Goal: Task Accomplishment & Management: Use online tool/utility

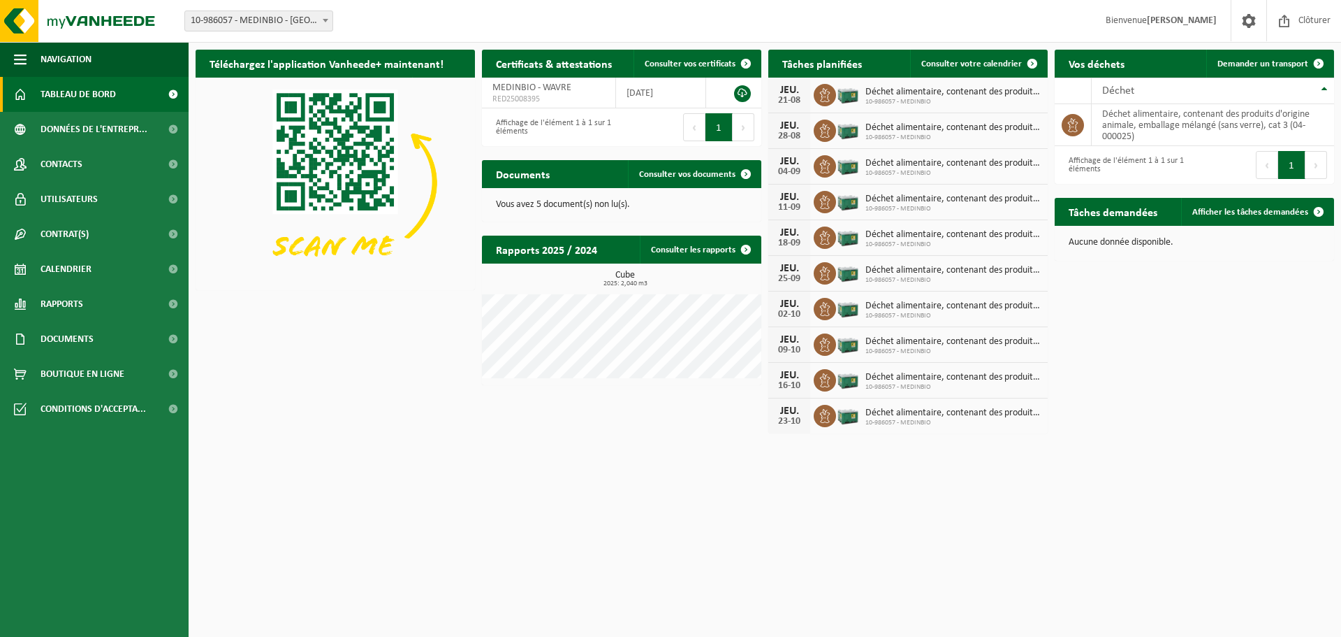
click at [801, 101] on div "21-08" at bounding box center [790, 101] width 28 height 10
click at [971, 59] on span "Consulter votre calendrier" at bounding box center [972, 63] width 101 height 9
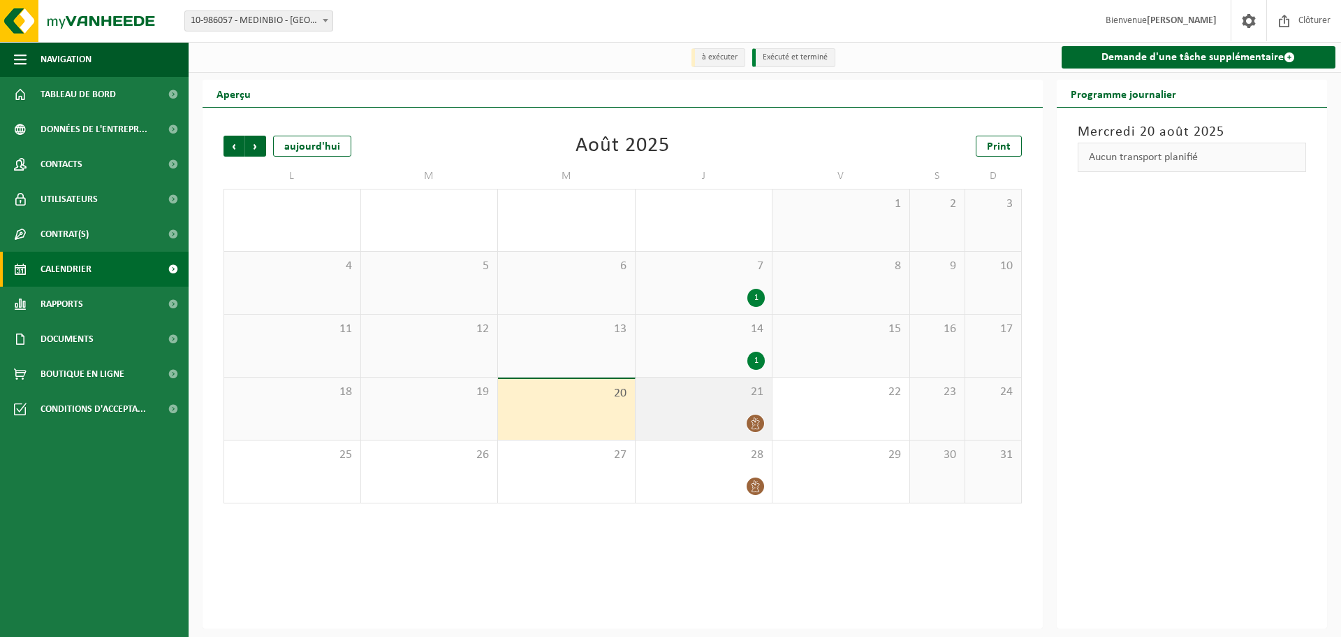
click at [716, 426] on div at bounding box center [704, 423] width 123 height 19
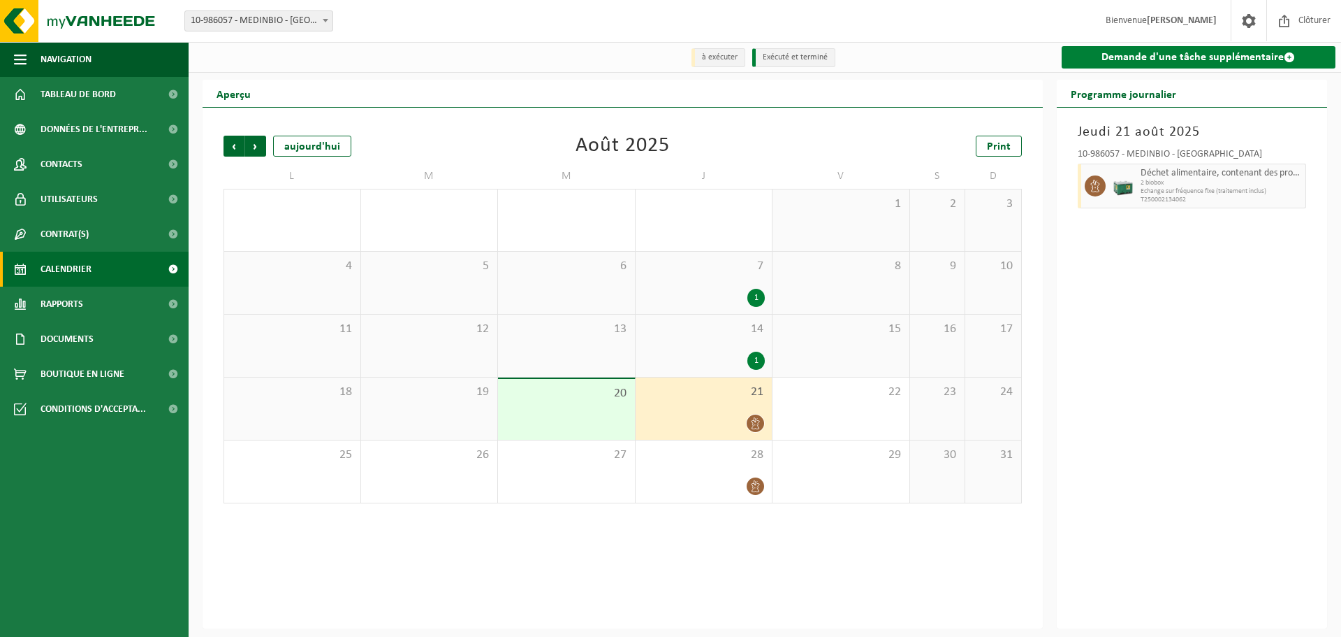
click at [1153, 68] on link "Demande d'une tâche supplémentaire" at bounding box center [1199, 57] width 275 height 22
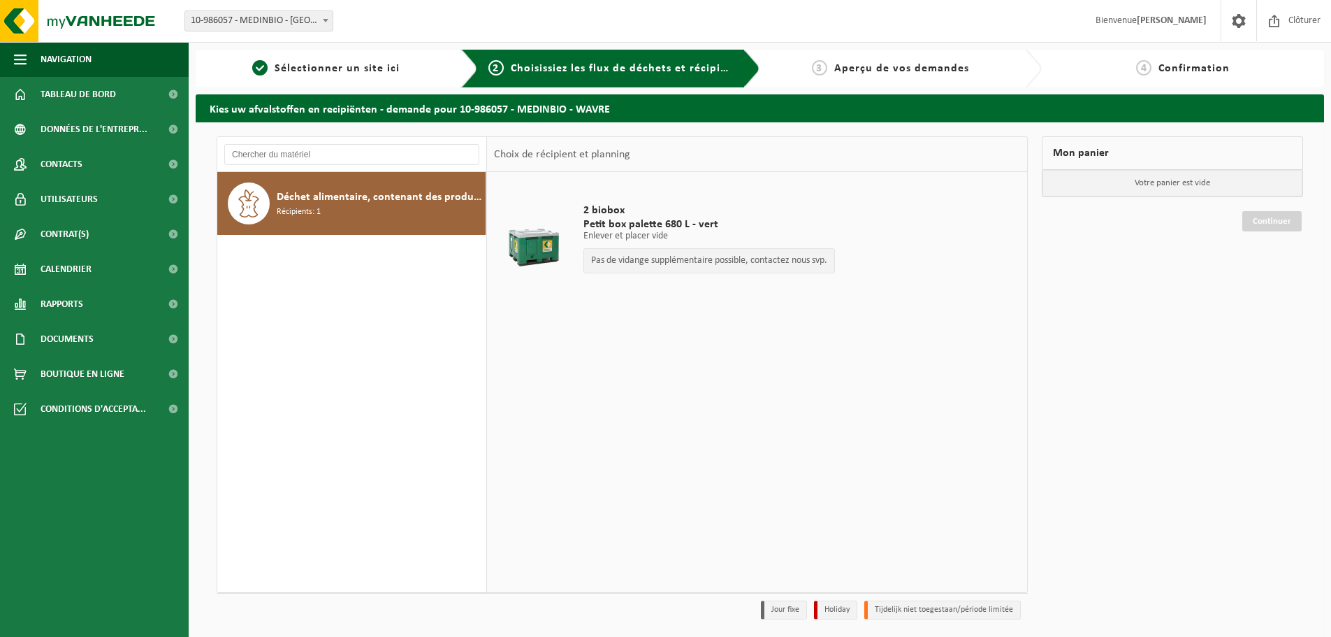
click at [605, 205] on span "2 biobox" at bounding box center [709, 210] width 252 height 14
click at [609, 231] on p "Enlever et placer vide" at bounding box center [709, 236] width 252 height 10
click at [321, 214] on div "Déchet alimentaire, contenant des produits d'origine animale, emballage mélangé…" at bounding box center [379, 203] width 205 height 42
drag, startPoint x: 312, startPoint y: 200, endPoint x: 1088, endPoint y: 180, distance: 775.8
click at [1088, 193] on div "Déchet alimentaire, contenant des produits d'origine animale, emballage mélangé…" at bounding box center [760, 381] width 1100 height 490
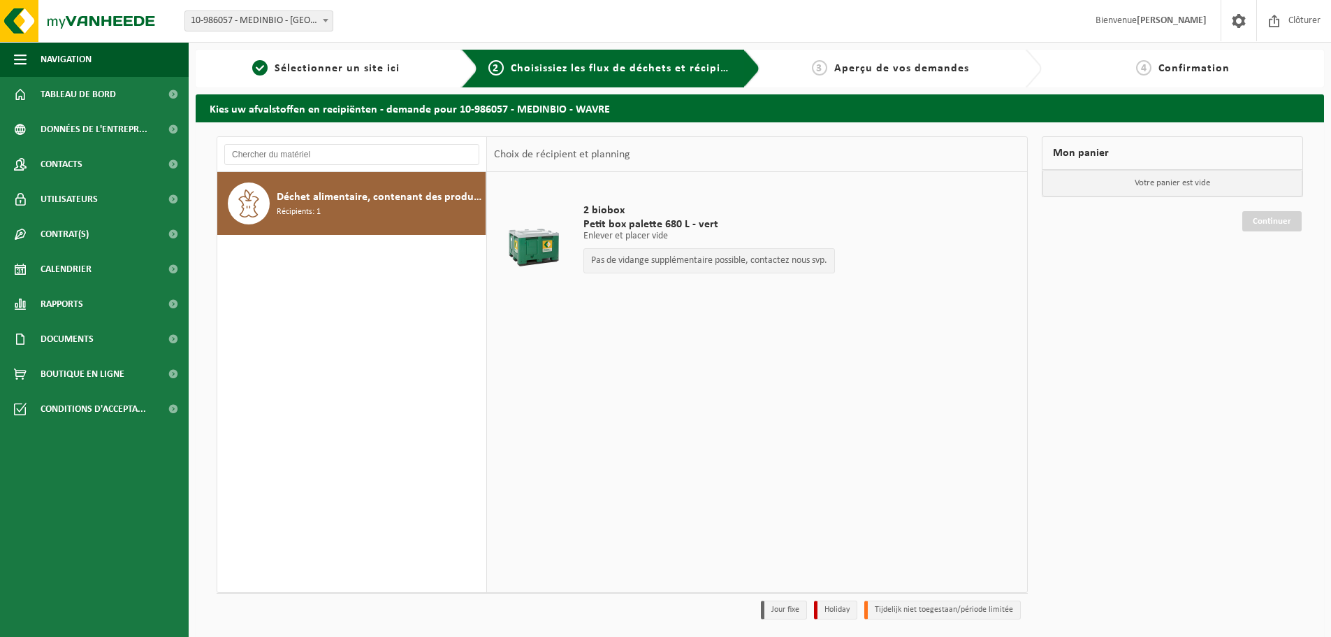
click at [1088, 173] on p "Votre panier est vide" at bounding box center [1172, 183] width 260 height 27
click at [306, 214] on span "Récipients: 1" at bounding box center [299, 211] width 44 height 13
click at [679, 256] on p "Pas de vidange supplémentaire possible, contactez nous svp." at bounding box center [709, 261] width 236 height 10
click at [288, 201] on span "Déchet alimentaire, contenant des produits d'origine animale, emballage mélangé…" at bounding box center [379, 197] width 205 height 17
click at [622, 218] on span "Petit box palette 680 L - vert" at bounding box center [709, 224] width 252 height 14
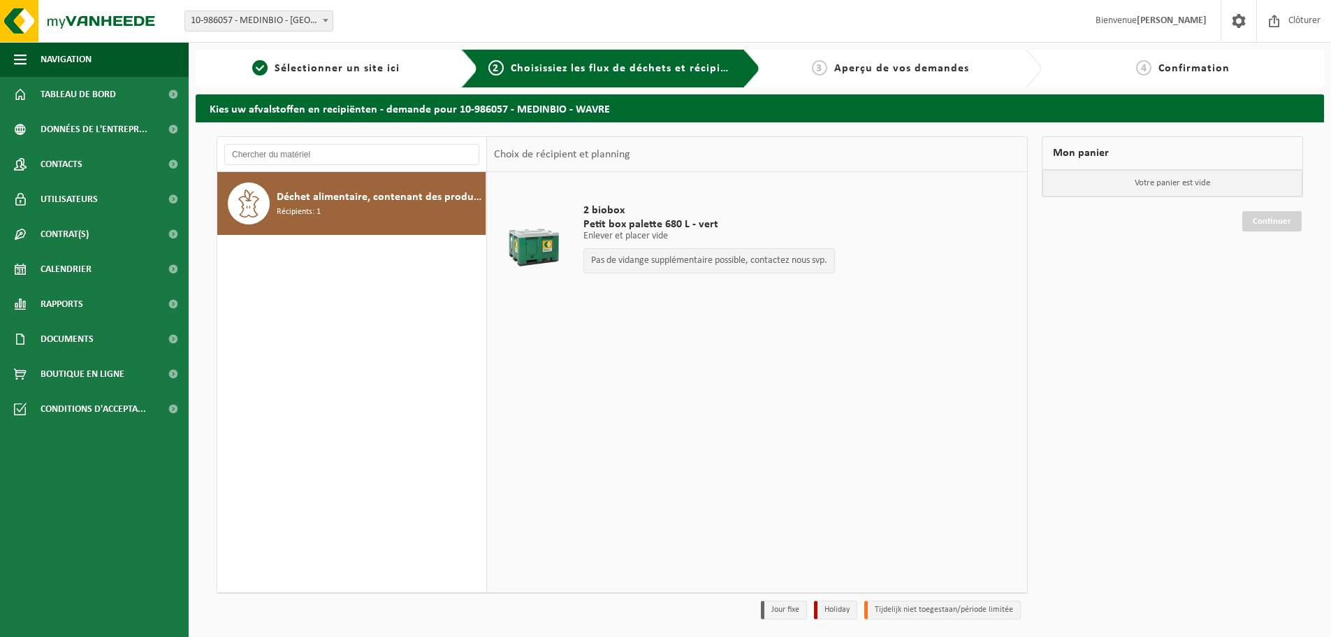
click at [535, 250] on div at bounding box center [533, 242] width 72 height 56
click at [367, 68] on span "Sélectionner un site ici" at bounding box center [337, 68] width 125 height 11
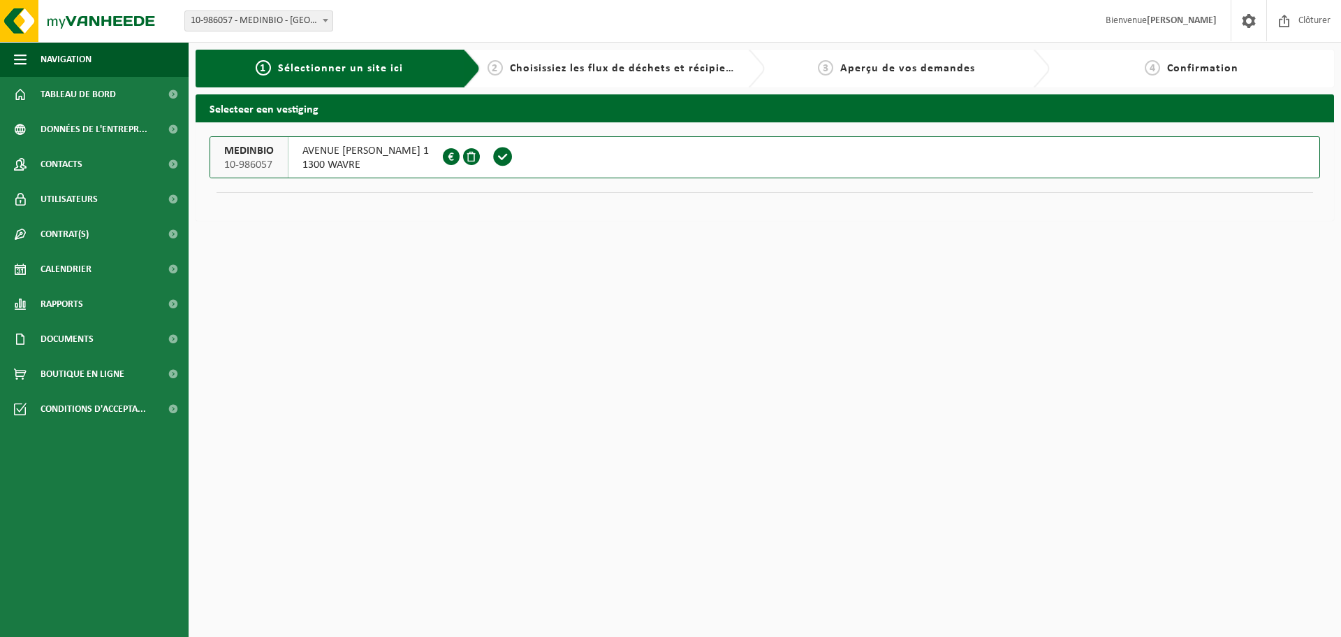
click at [937, 68] on span "Aperçu de vos demandes" at bounding box center [908, 68] width 135 height 11
click at [66, 272] on span "Calendrier" at bounding box center [66, 269] width 51 height 35
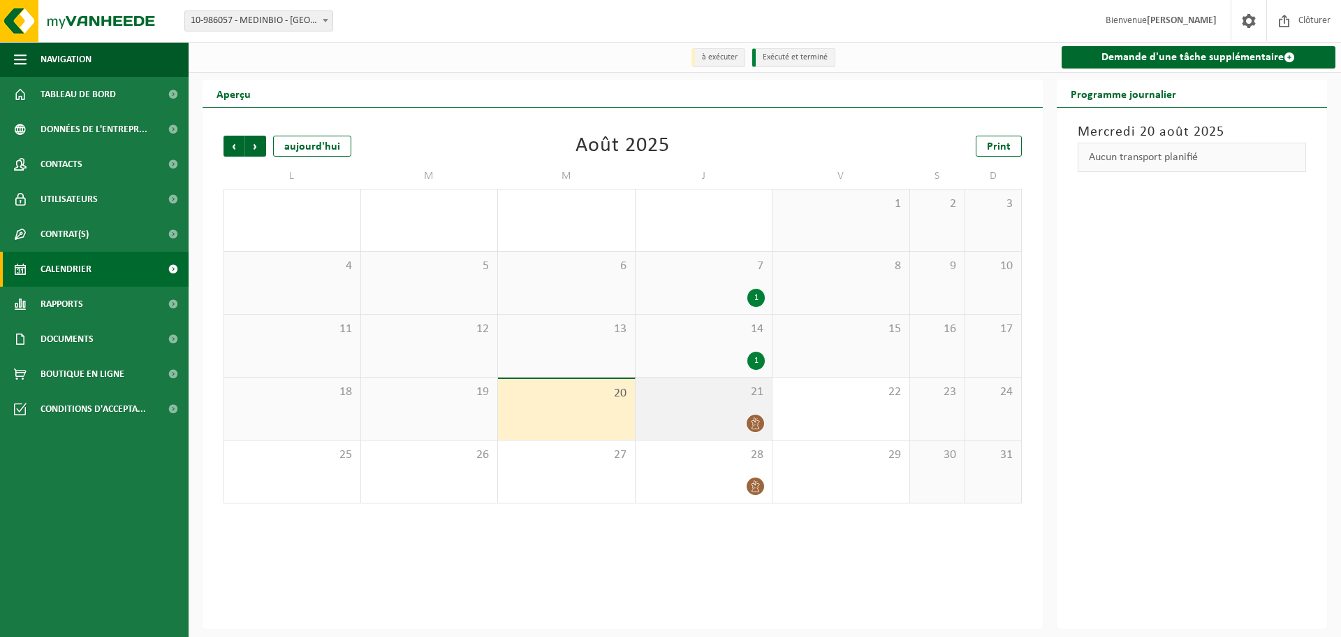
click at [703, 407] on div "21" at bounding box center [704, 408] width 137 height 62
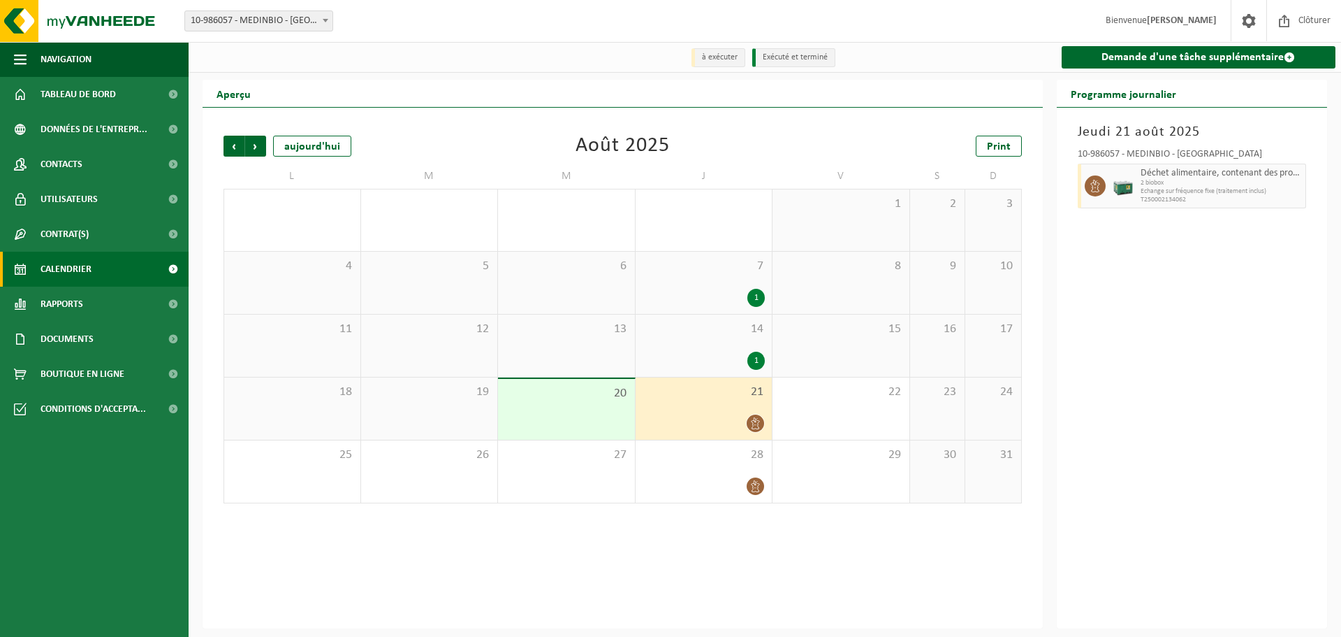
click at [1183, 173] on span "Déchet alimentaire, contenant des produits d'origine animale, emballage mélangé…" at bounding box center [1222, 173] width 162 height 11
click at [1120, 191] on img at bounding box center [1123, 185] width 21 height 21
click at [746, 477] on div "28" at bounding box center [704, 471] width 137 height 62
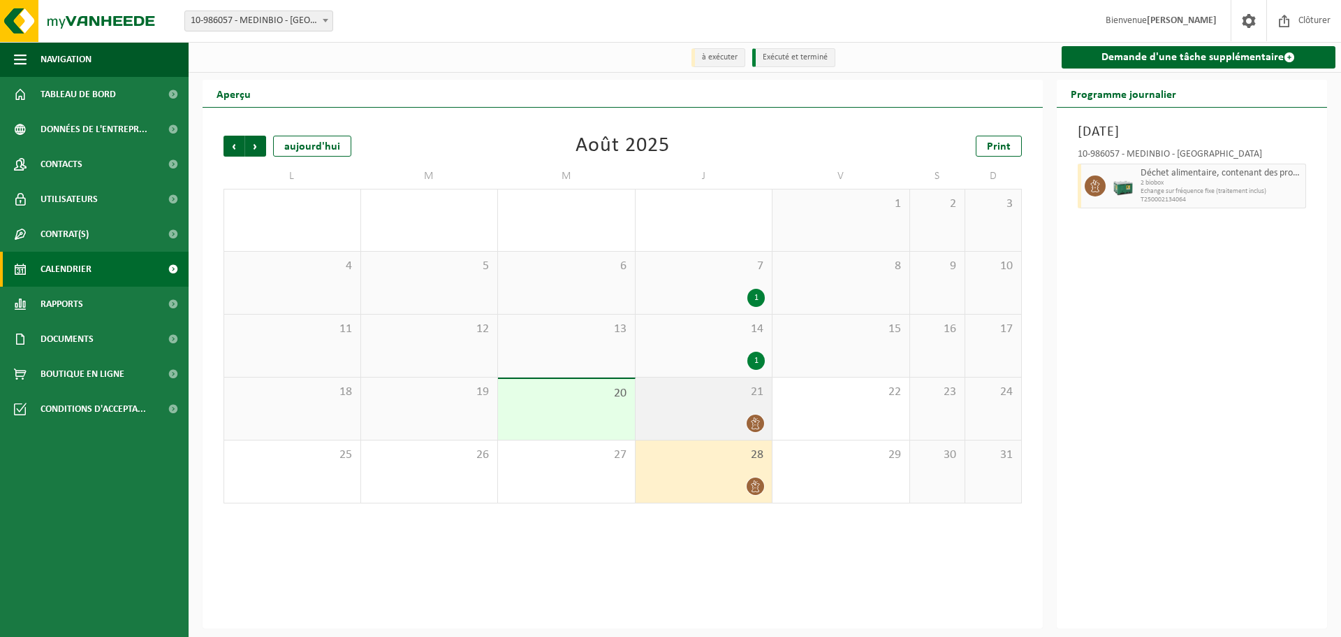
click at [743, 437] on div "21" at bounding box center [704, 408] width 137 height 62
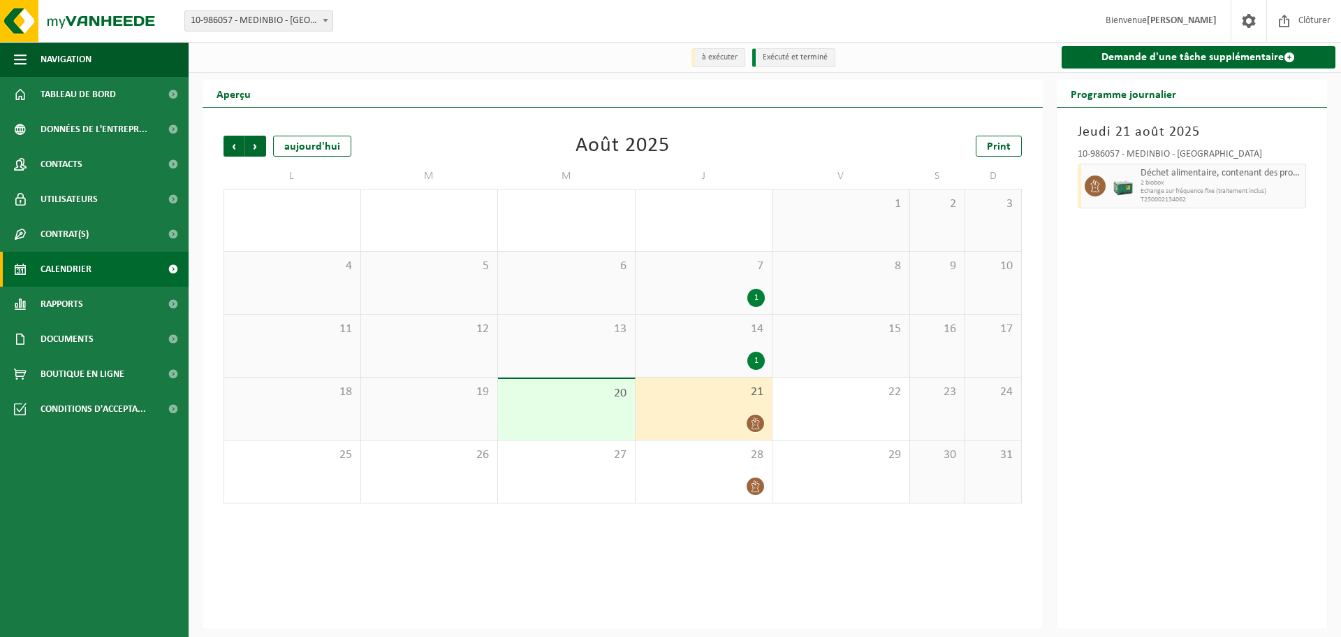
click at [743, 354] on div "1" at bounding box center [704, 360] width 123 height 18
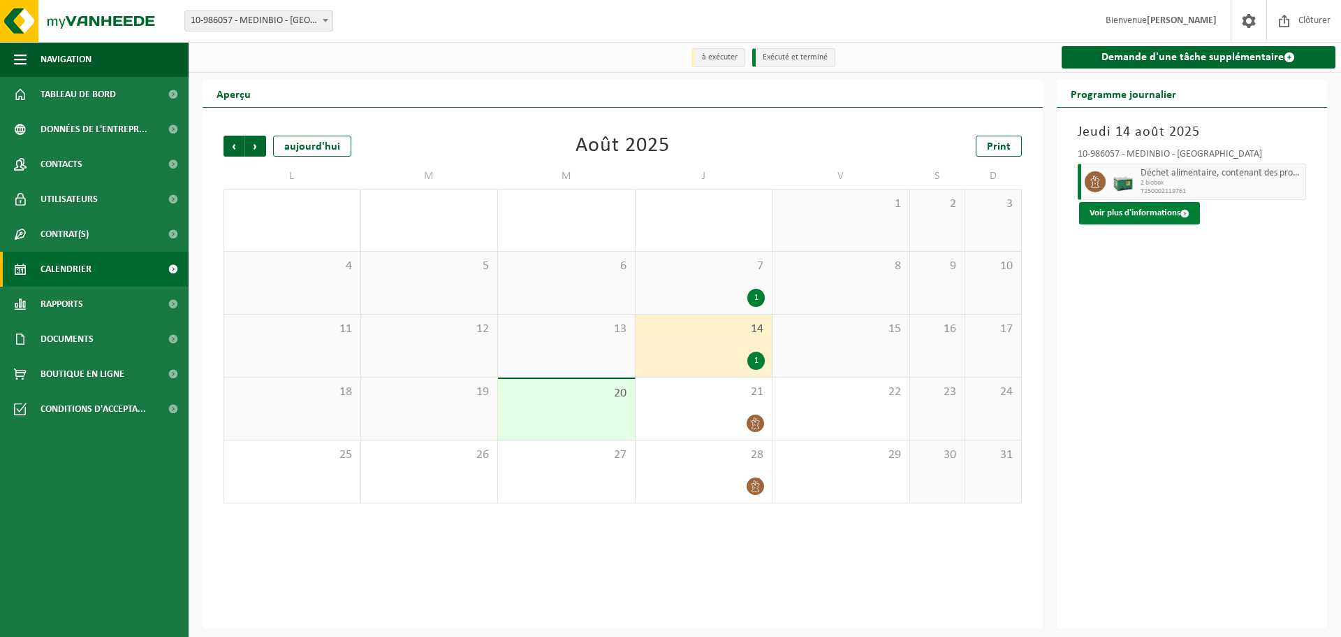
click at [1172, 212] on button "Voir plus d'informations" at bounding box center [1139, 213] width 121 height 22
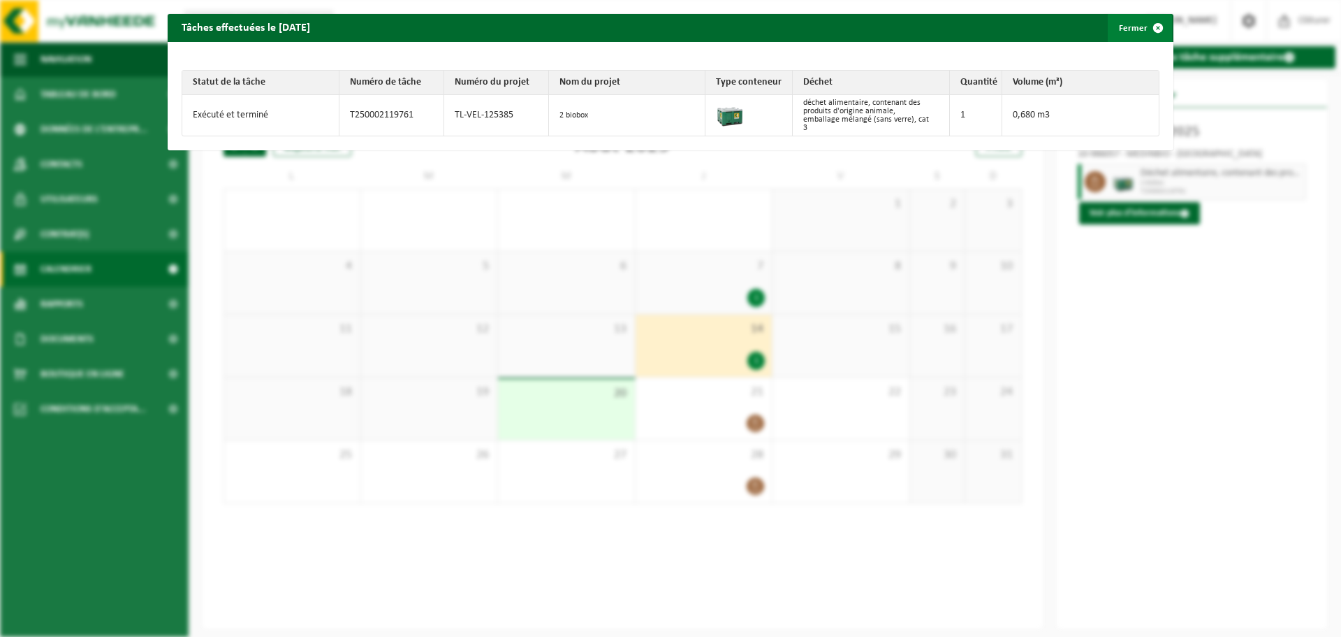
click at [1149, 27] on span "button" at bounding box center [1158, 28] width 28 height 28
